Goal: Information Seeking & Learning: Learn about a topic

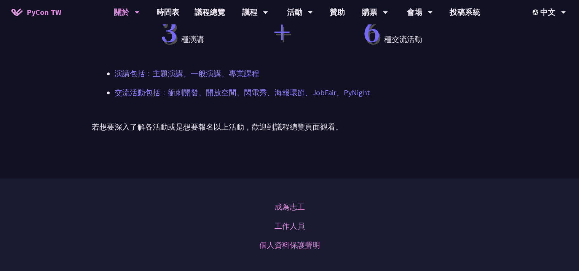
scroll to position [341, 0]
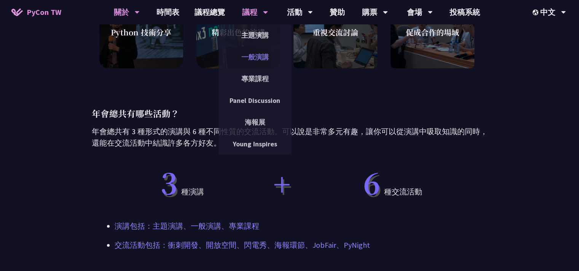
click at [253, 56] on link "一般演講" at bounding box center [254, 57] width 73 height 18
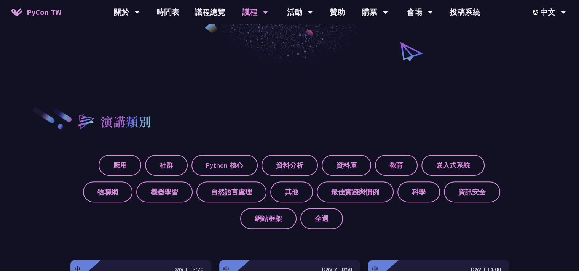
scroll to position [228, 0]
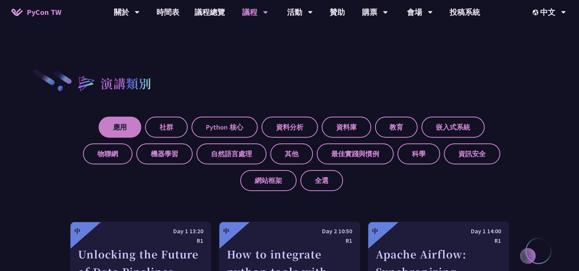
click at [120, 130] on label "應用" at bounding box center [120, 126] width 43 height 21
click at [0, 0] on input "應用" at bounding box center [0, 0] width 0 height 0
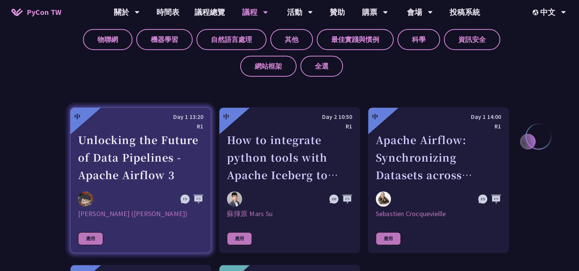
scroll to position [380, 0]
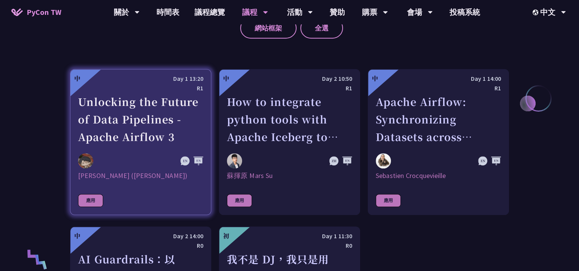
click at [135, 126] on div "Unlocking the Future of Data Pipelines - Apache Airflow 3" at bounding box center [140, 119] width 125 height 53
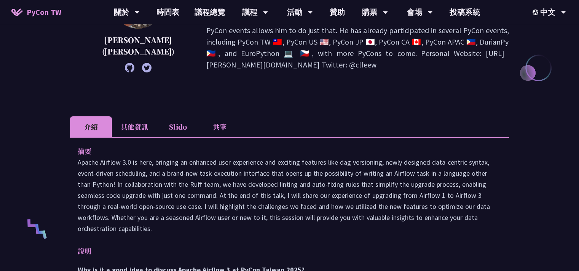
scroll to position [190, 0]
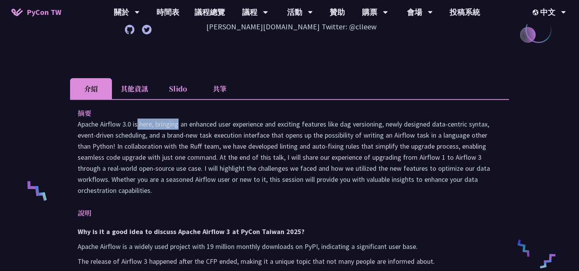
drag, startPoint x: 78, startPoint y: 123, endPoint x: 122, endPoint y: 124, distance: 44.2
click at [122, 124] on p "Apache Airflow 3.0 is here, bringing an enhanced user experience and exciting f…" at bounding box center [289, 156] width 423 height 77
click at [323, 189] on p "Apache Airflow 3.0 is here, bringing an enhanced user experience and exciting f…" at bounding box center [289, 156] width 423 height 77
